Goal: Transaction & Acquisition: Purchase product/service

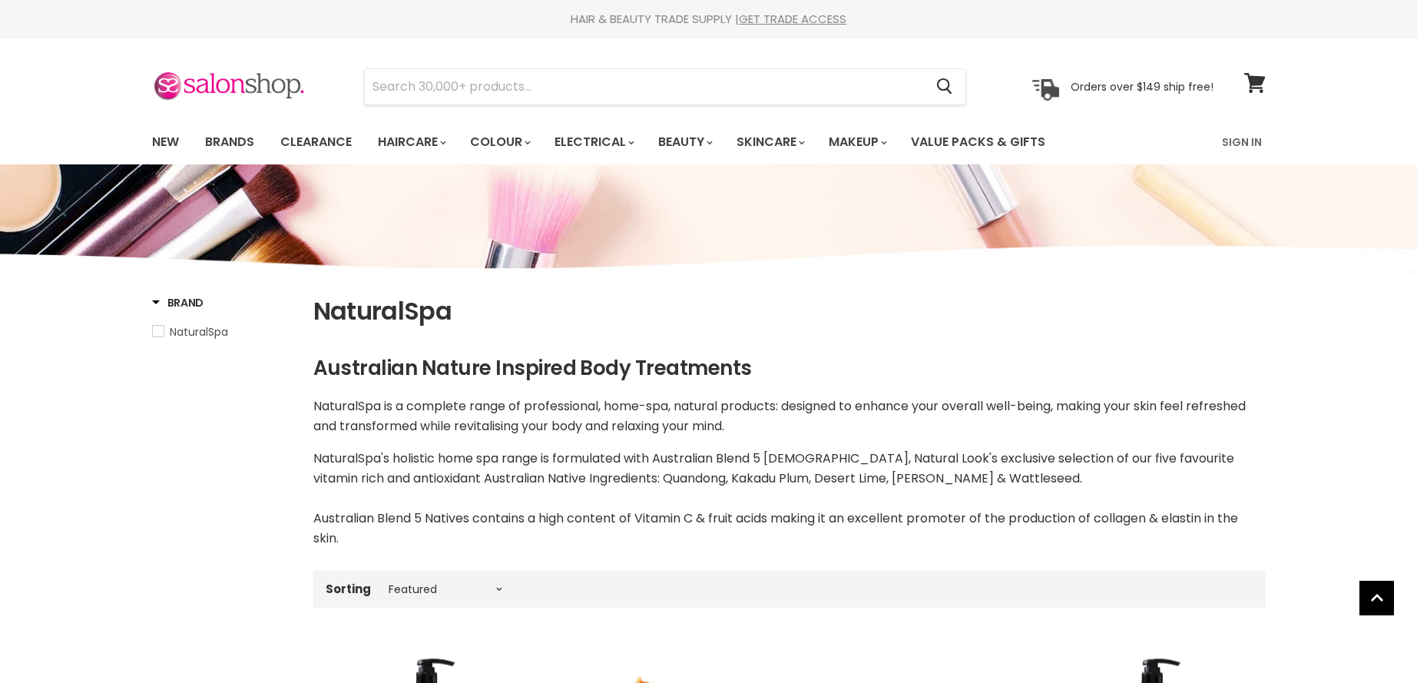
select select "manual"
click at [996, 143] on link "Value Packs & Gifts" at bounding box center [978, 142] width 157 height 32
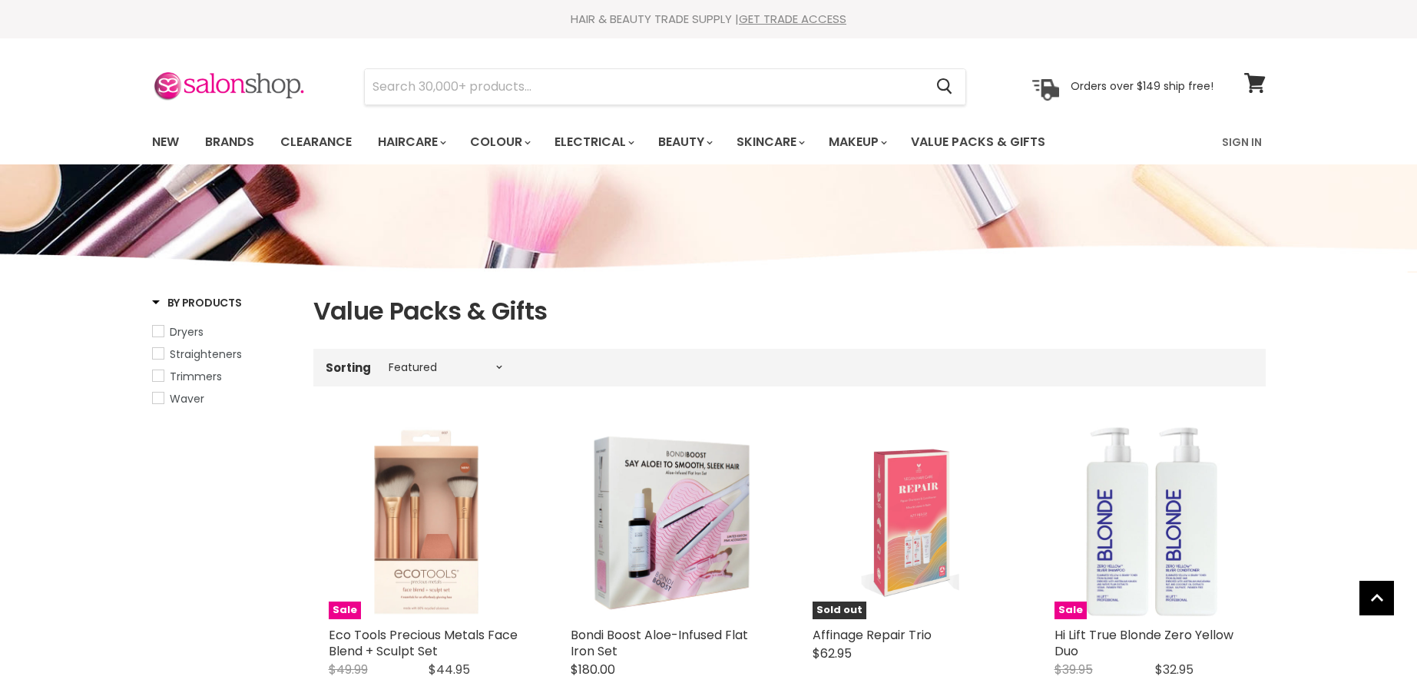
select select "manual"
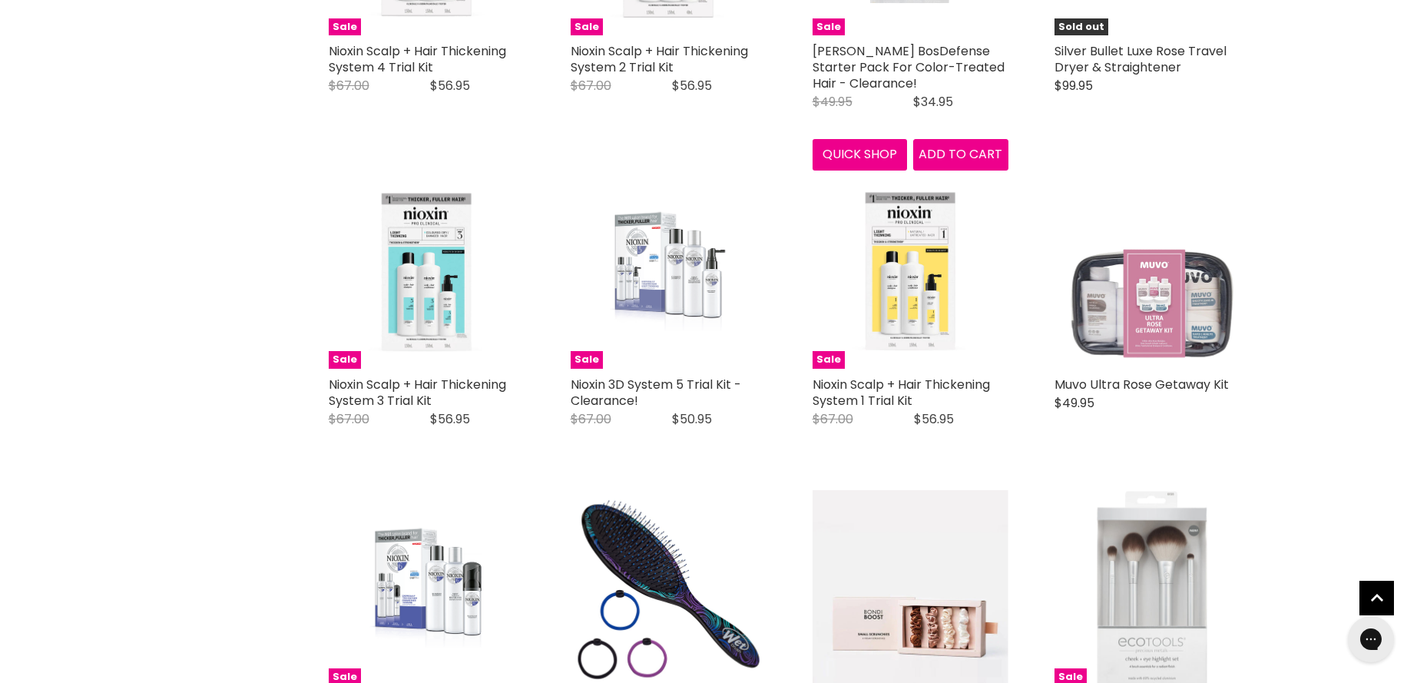
scroll to position [1536, 0]
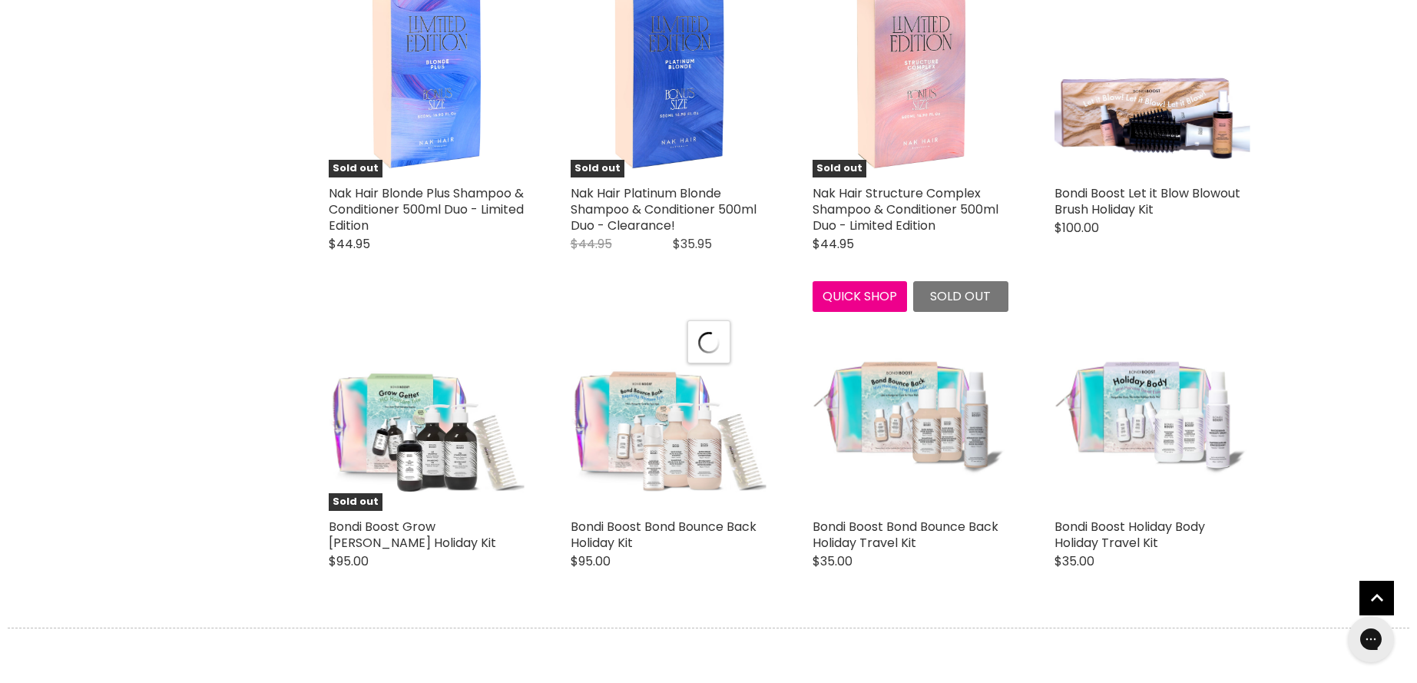
scroll to position [3687, 0]
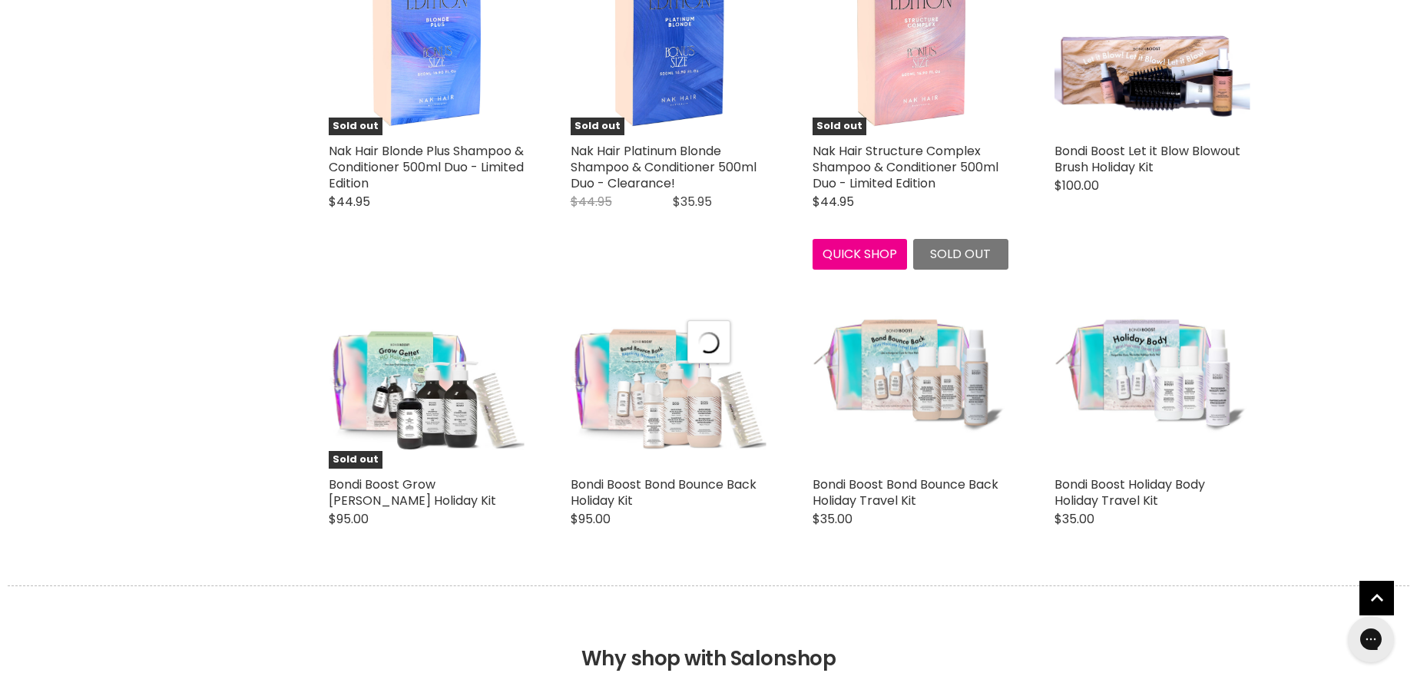
select select "manual"
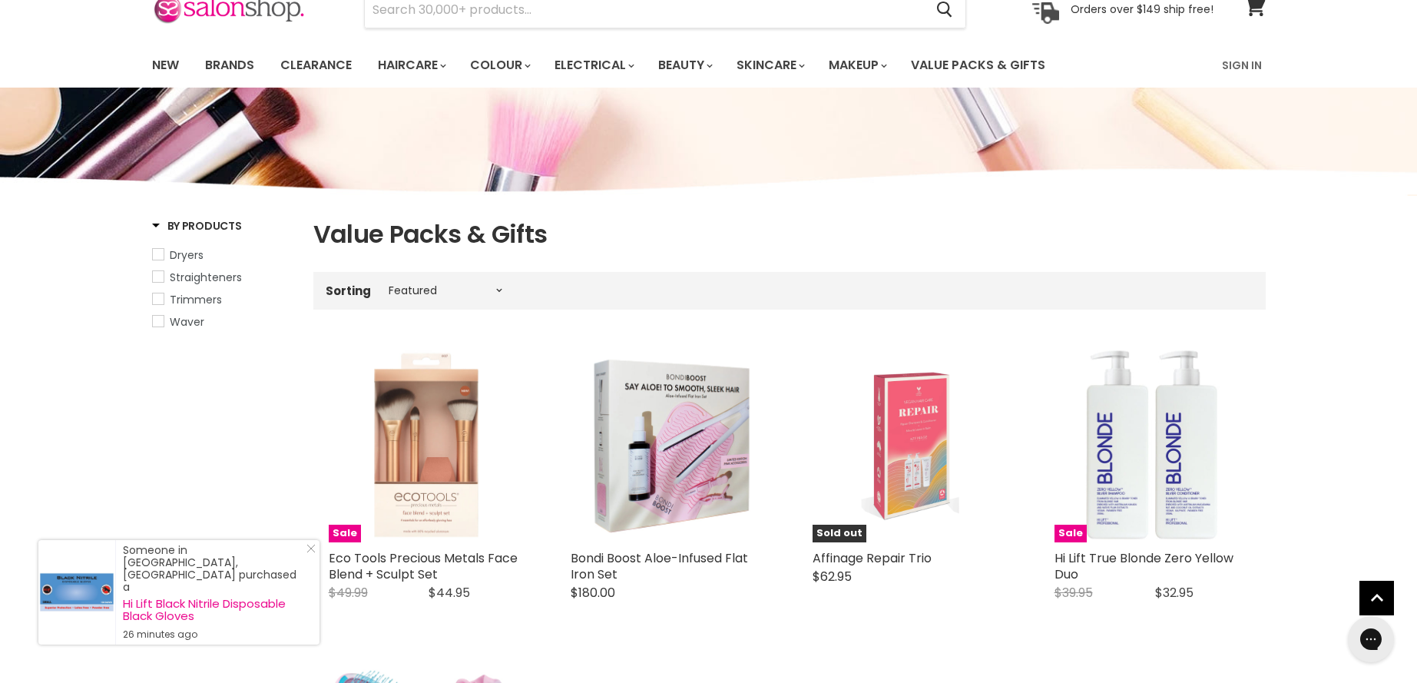
scroll to position [0, 0]
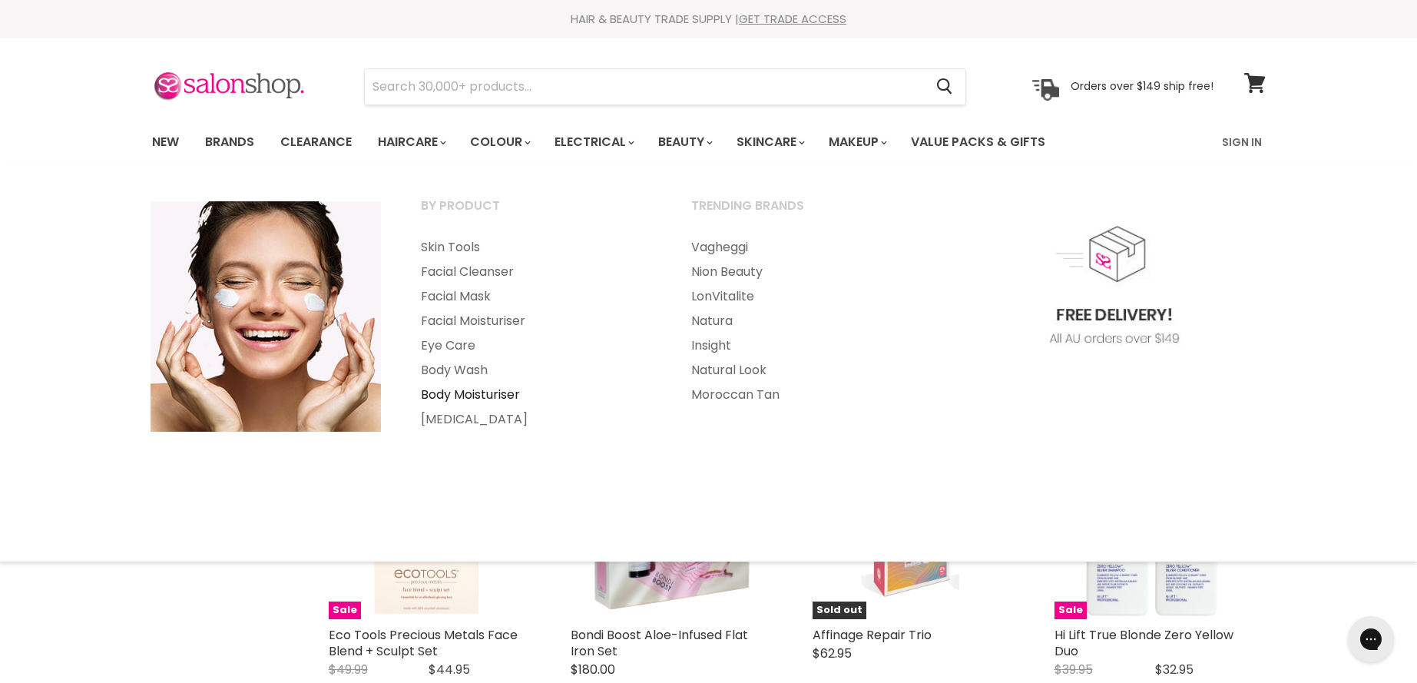
click at [442, 399] on link "Body Moisturiser" at bounding box center [535, 395] width 267 height 25
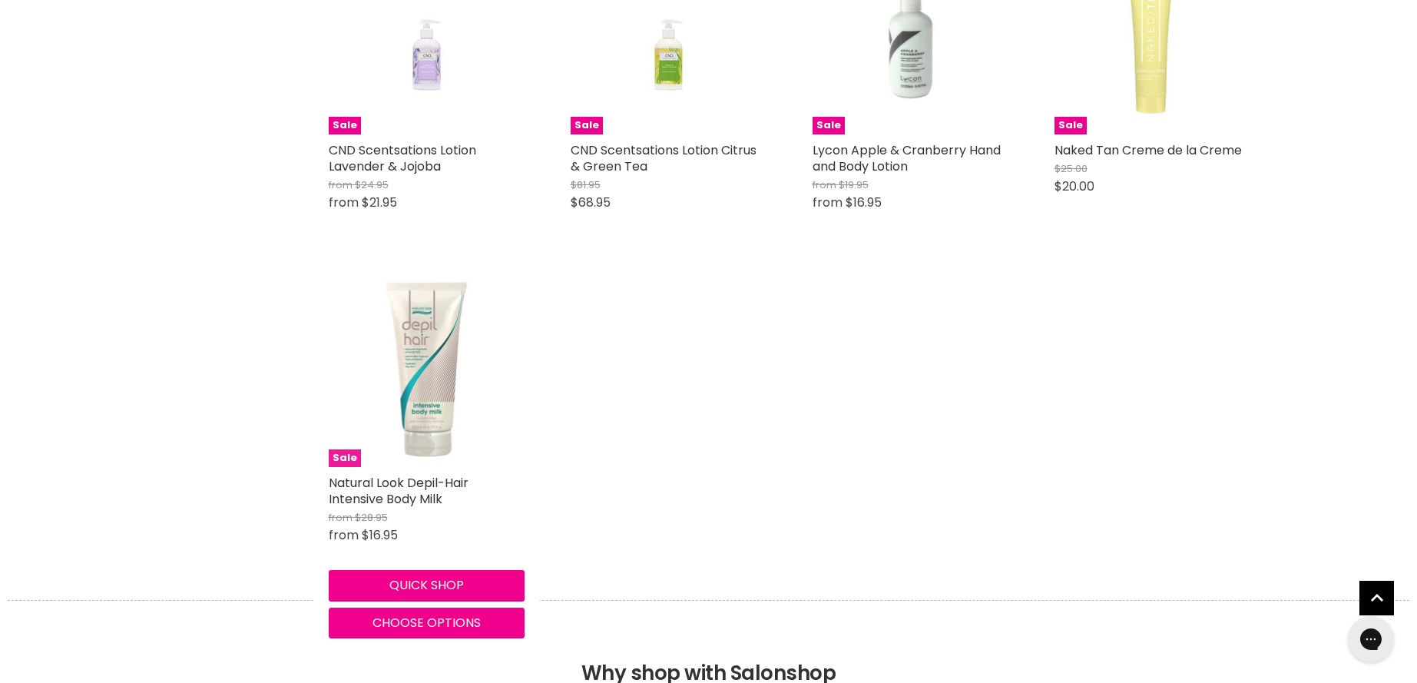
scroll to position [3150, 0]
